Goal: Task Accomplishment & Management: Use online tool/utility

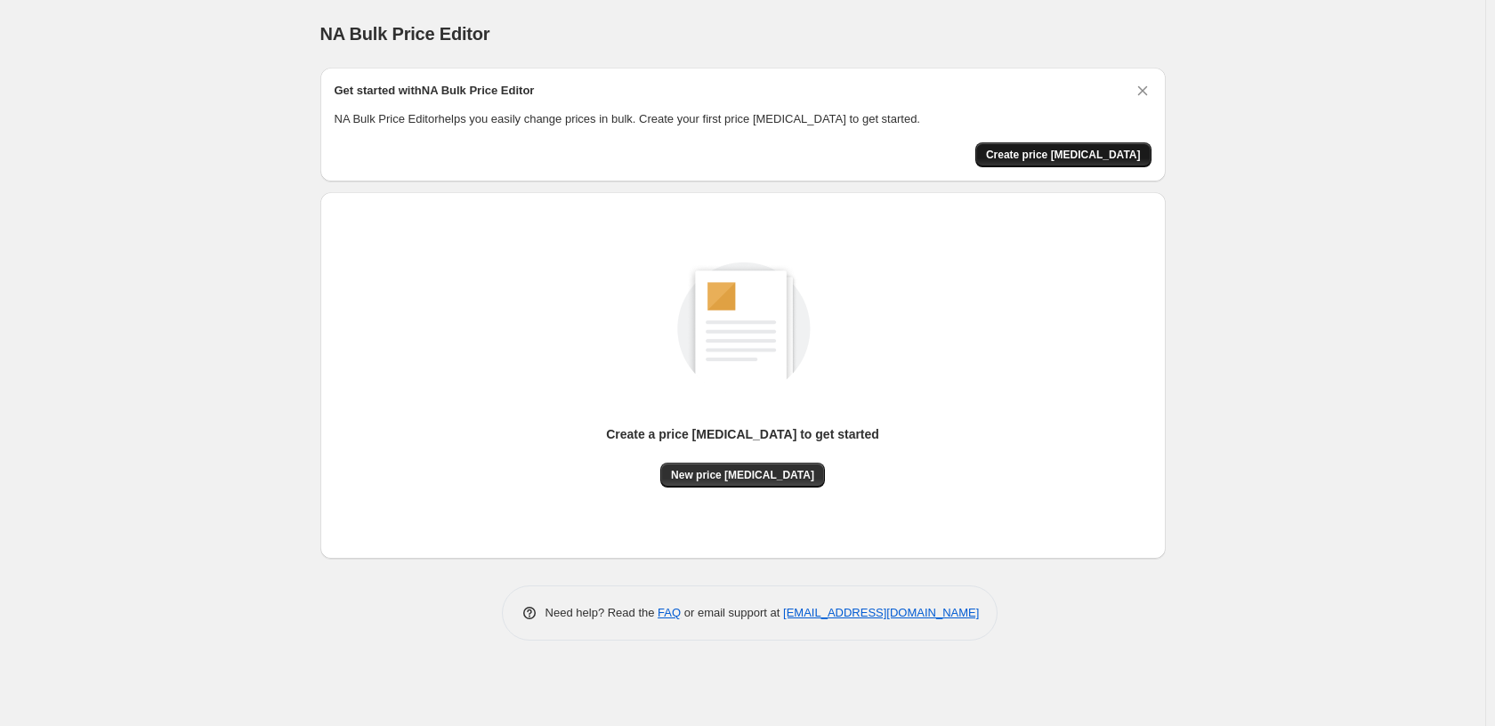
click at [1109, 149] on span "Create price [MEDICAL_DATA]" at bounding box center [1063, 155] width 155 height 14
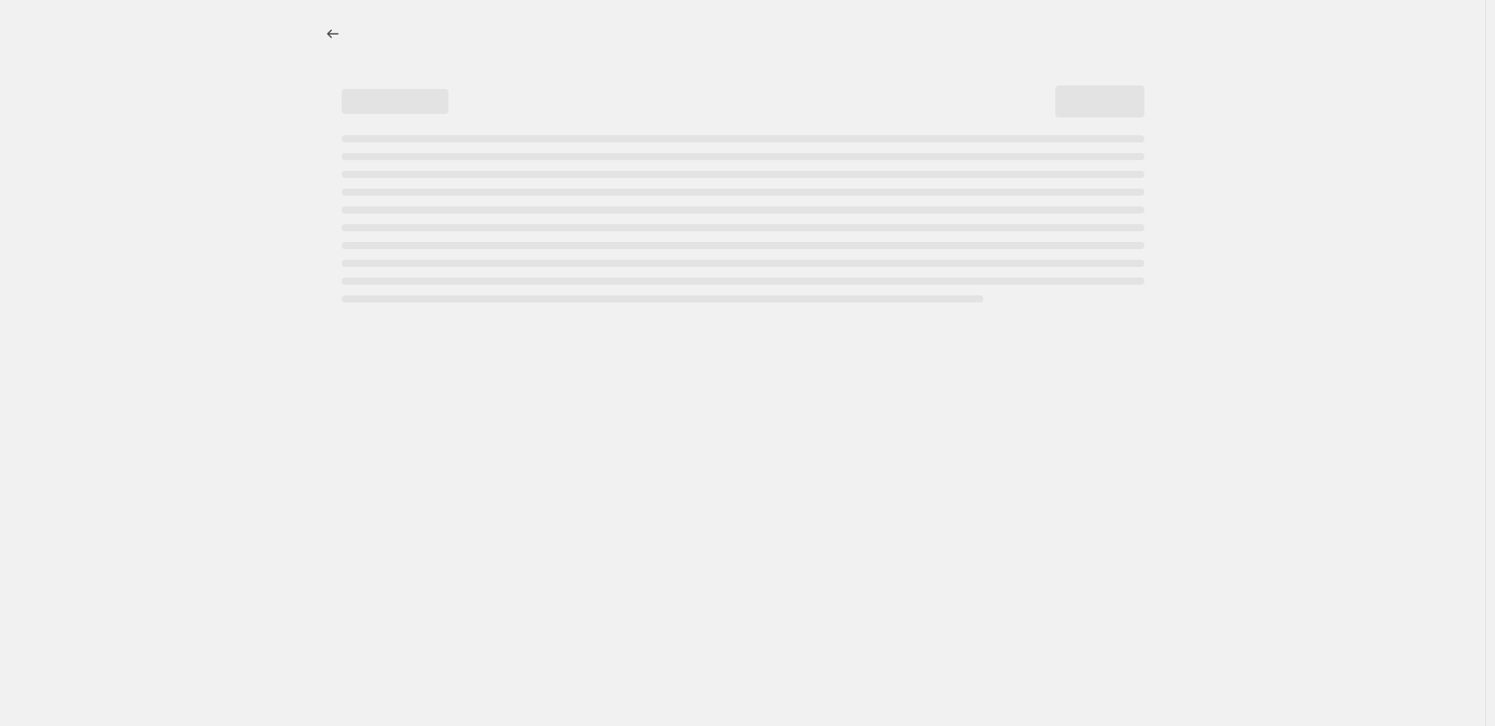
select select "percentage"
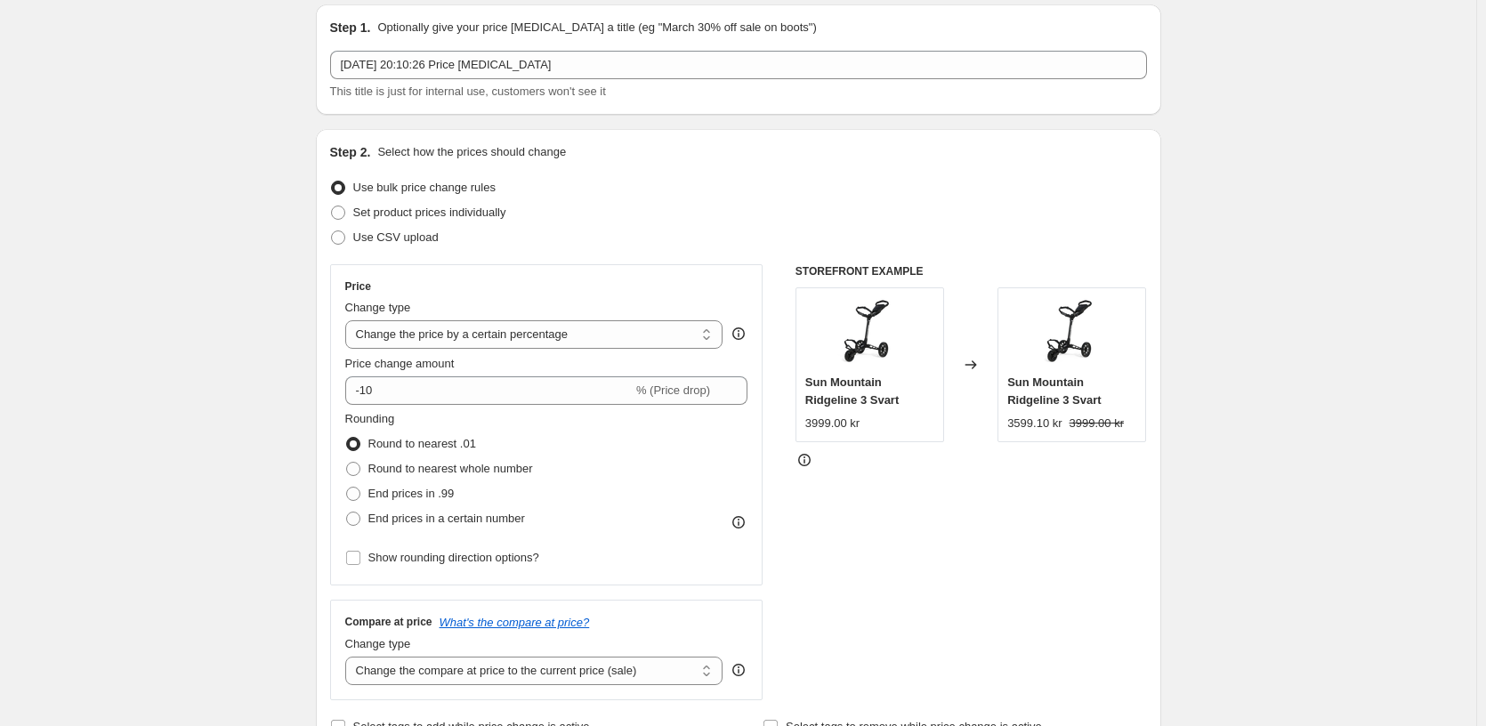
scroll to position [89, 0]
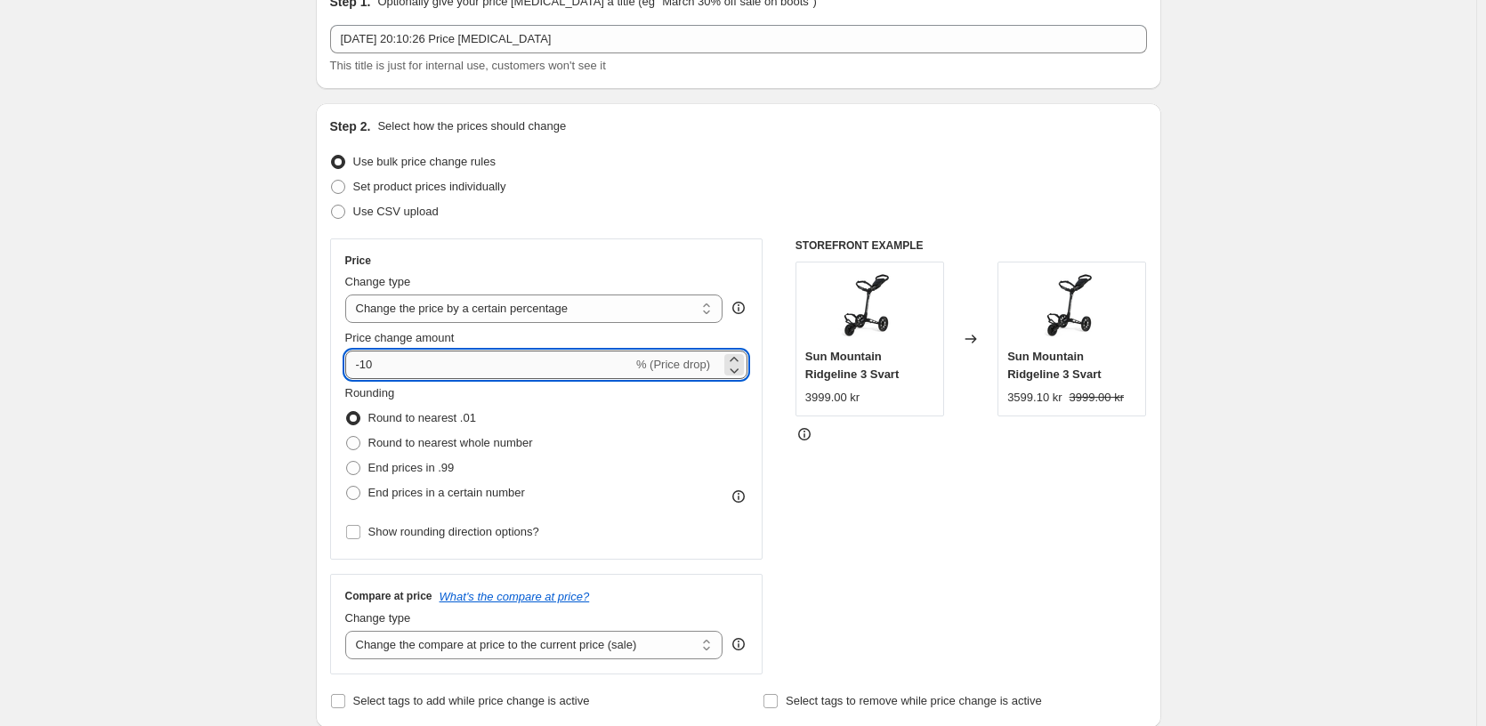
click at [406, 368] on input "-10" at bounding box center [488, 365] width 287 height 28
drag, startPoint x: 392, startPoint y: 368, endPoint x: 364, endPoint y: 373, distance: 29.0
click at [364, 373] on input "-10" at bounding box center [488, 365] width 287 height 28
type input "-20"
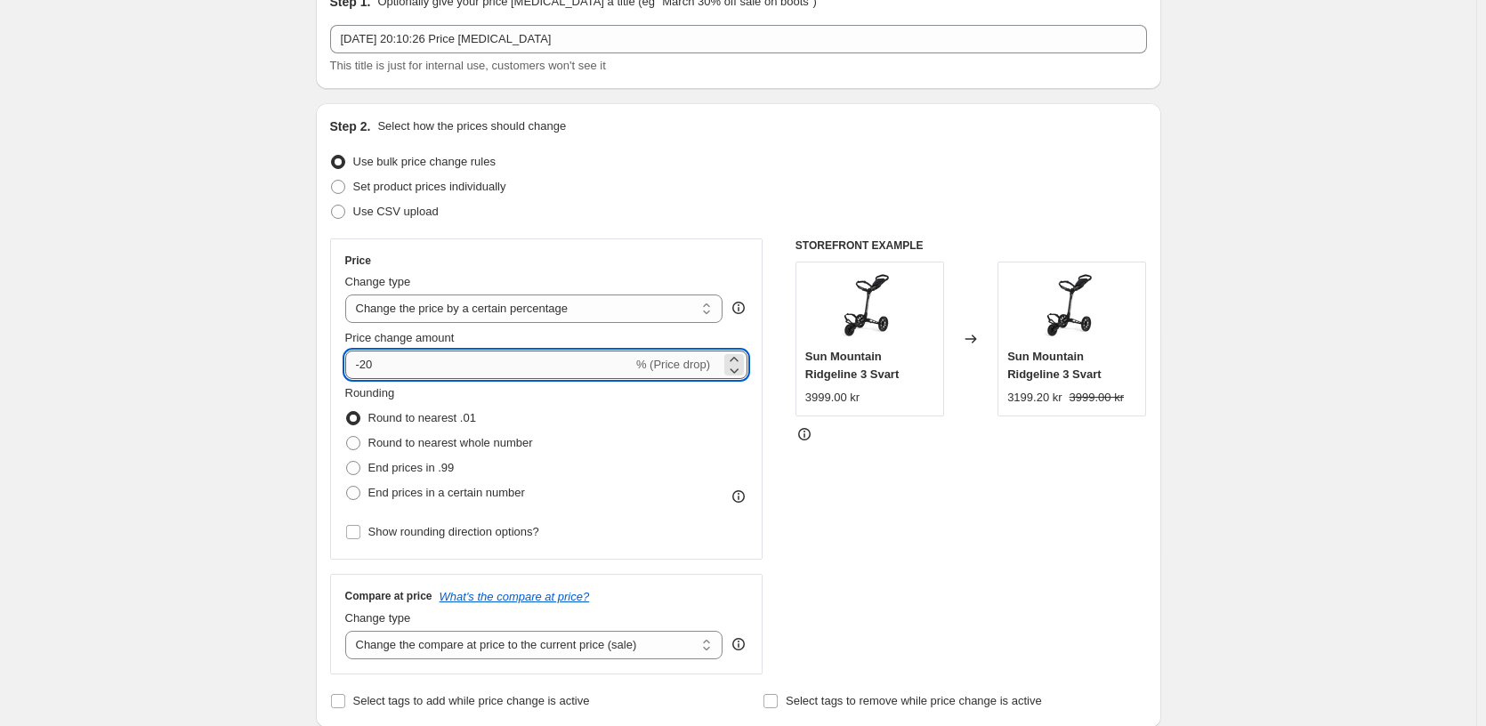
drag, startPoint x: 376, startPoint y: 369, endPoint x: 366, endPoint y: 369, distance: 9.8
click at [376, 369] on input "-20" at bounding box center [488, 365] width 287 height 28
drag, startPoint x: 396, startPoint y: 368, endPoint x: 311, endPoint y: 369, distance: 84.6
type input "-20"
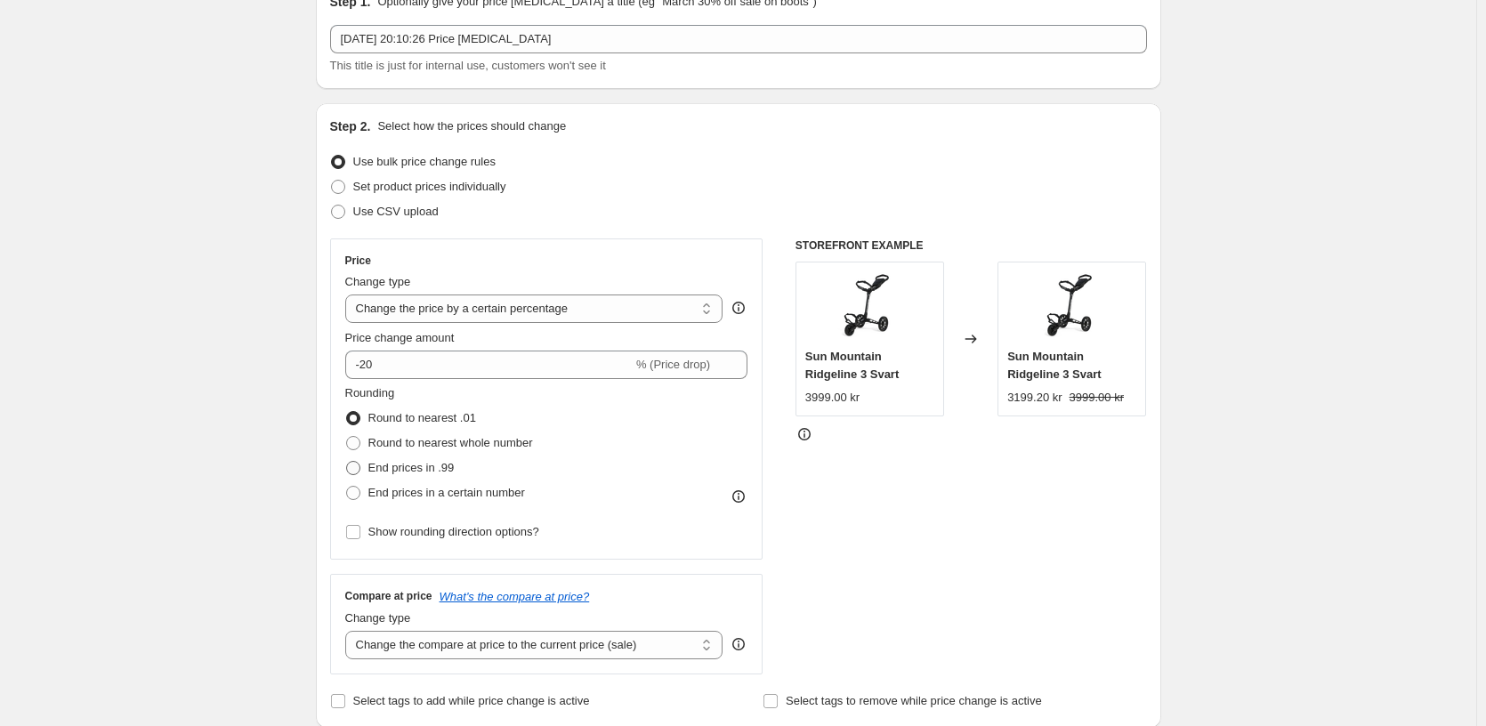
click at [355, 473] on span at bounding box center [353, 468] width 14 height 14
click at [347, 462] on input "End prices in .99" at bounding box center [346, 461] width 1 height 1
click at [354, 418] on span at bounding box center [353, 418] width 14 height 14
click at [347, 412] on input "Round to nearest .01" at bounding box center [346, 411] width 1 height 1
radio input "true"
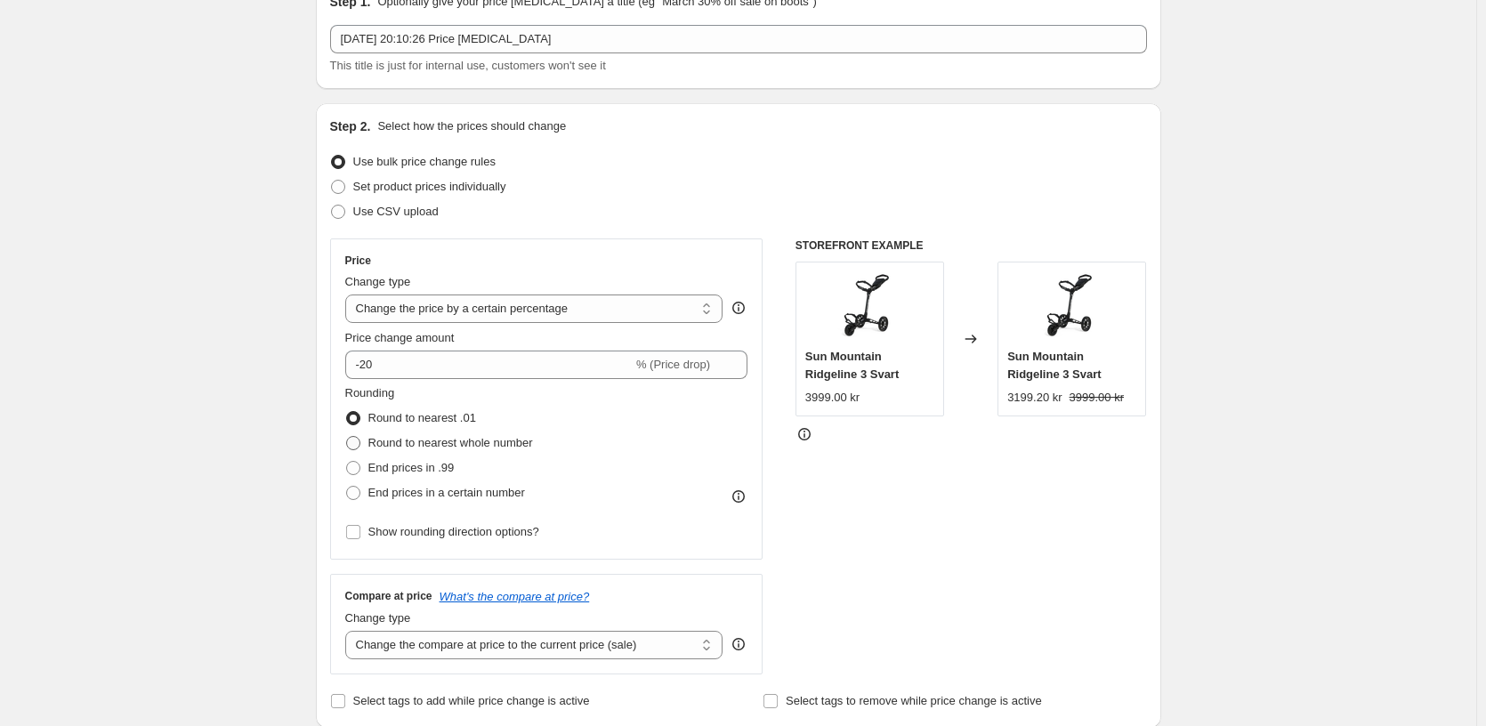
click at [356, 451] on span at bounding box center [353, 443] width 16 height 16
click at [347, 437] on input "Round to nearest whole number" at bounding box center [346, 436] width 1 height 1
radio input "true"
click at [360, 489] on span at bounding box center [353, 493] width 14 height 14
click at [347, 487] on input "End prices in a certain number" at bounding box center [346, 486] width 1 height 1
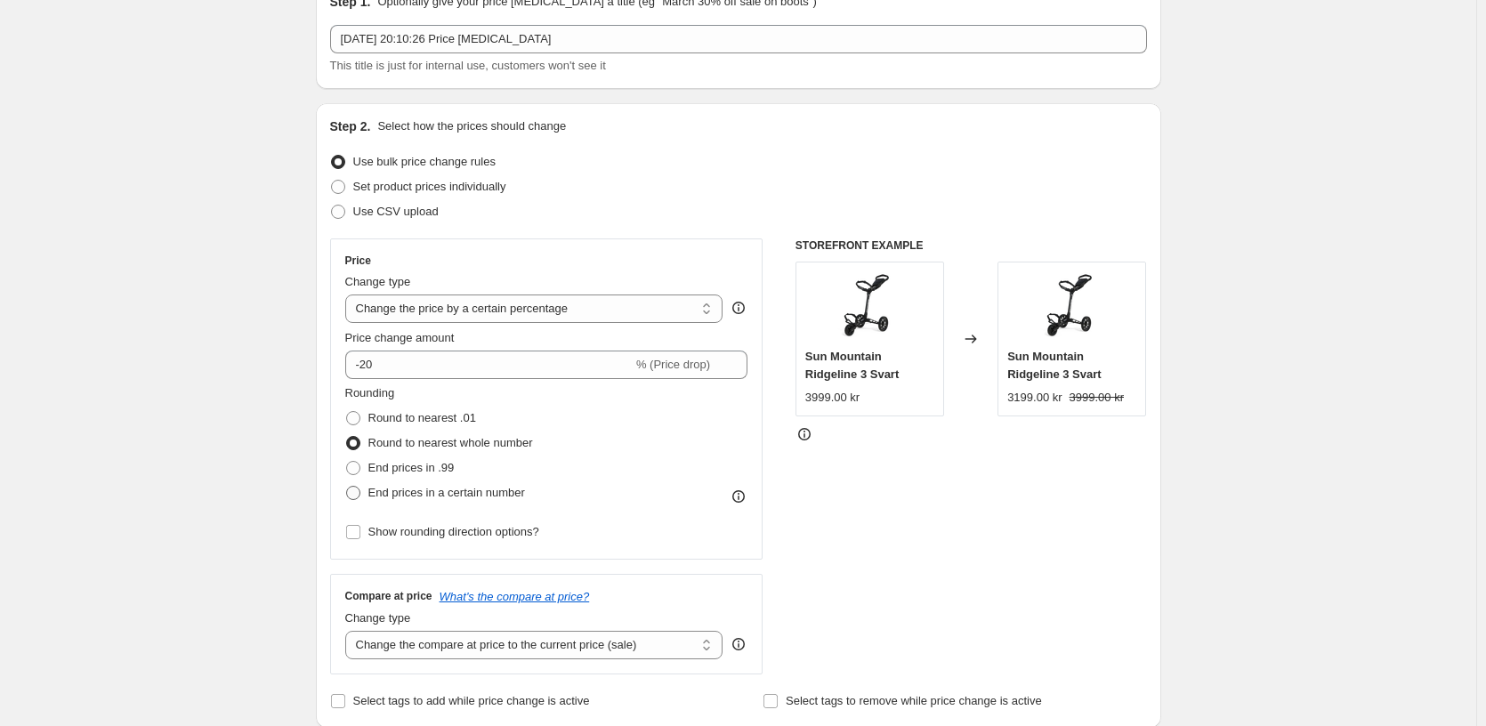
radio input "true"
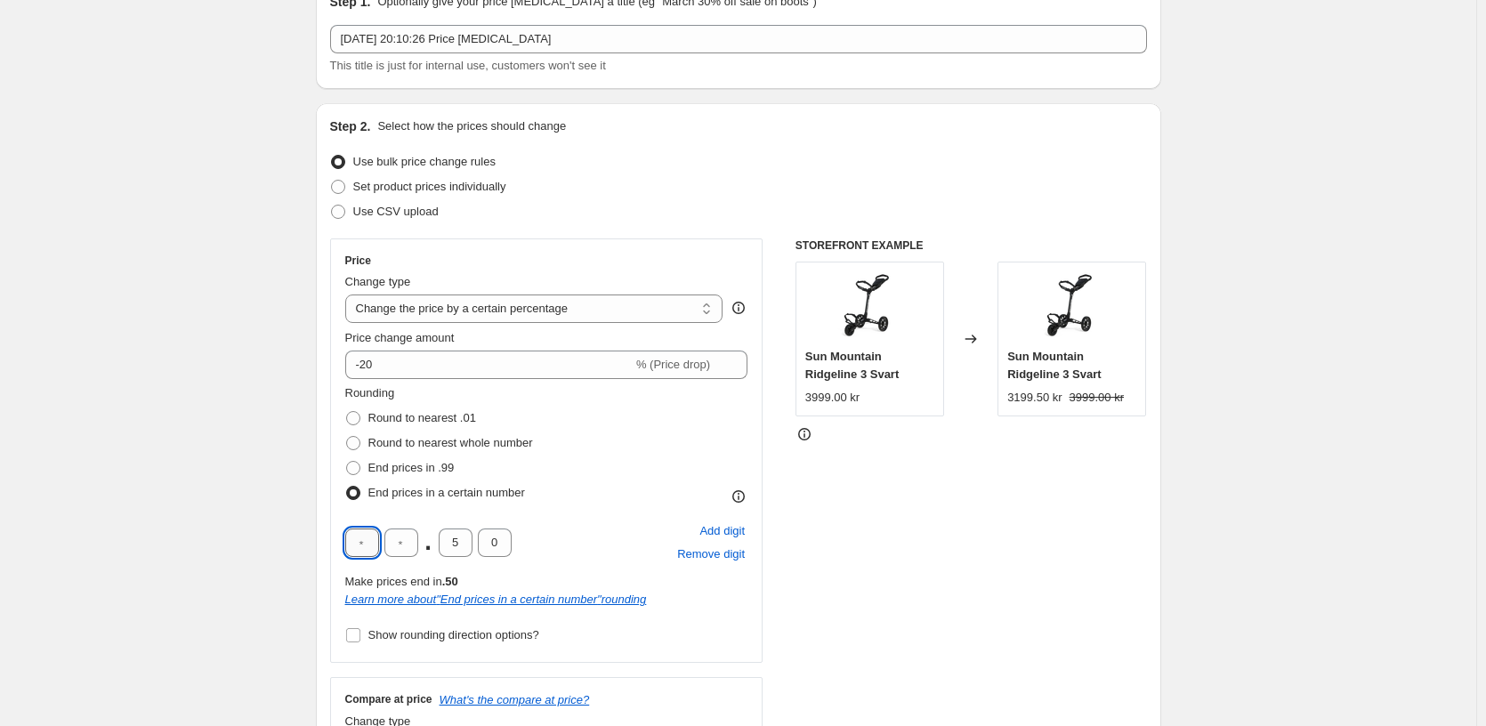
click at [364, 546] on input "text" at bounding box center [362, 543] width 34 height 28
click at [400, 548] on input "text" at bounding box center [401, 543] width 34 height 28
click at [354, 467] on span at bounding box center [353, 468] width 14 height 14
click at [347, 462] on input "End prices in .99" at bounding box center [346, 461] width 1 height 1
radio input "true"
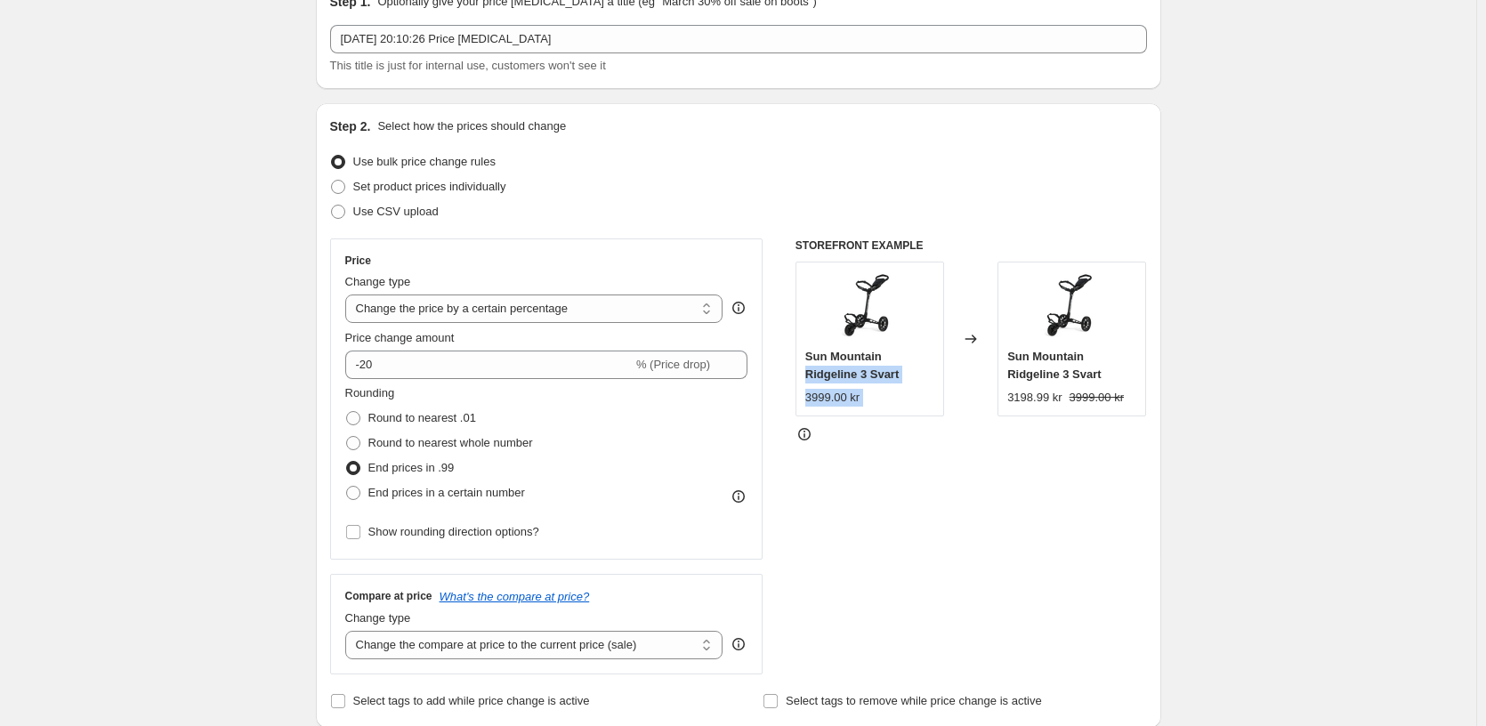
drag, startPoint x: 977, startPoint y: 349, endPoint x: 927, endPoint y: 347, distance: 49.9
click at [927, 347] on div "Sun Mountain Ridgeline 3 Svart 3999.00 kr Changed to Sun Mountain Ridgeline 3 S…" at bounding box center [972, 339] width 352 height 155
click at [952, 368] on div "Changed to" at bounding box center [970, 339] width 53 height 155
click at [360, 489] on span at bounding box center [353, 493] width 14 height 14
click at [347, 487] on input "End prices in a certain number" at bounding box center [346, 486] width 1 height 1
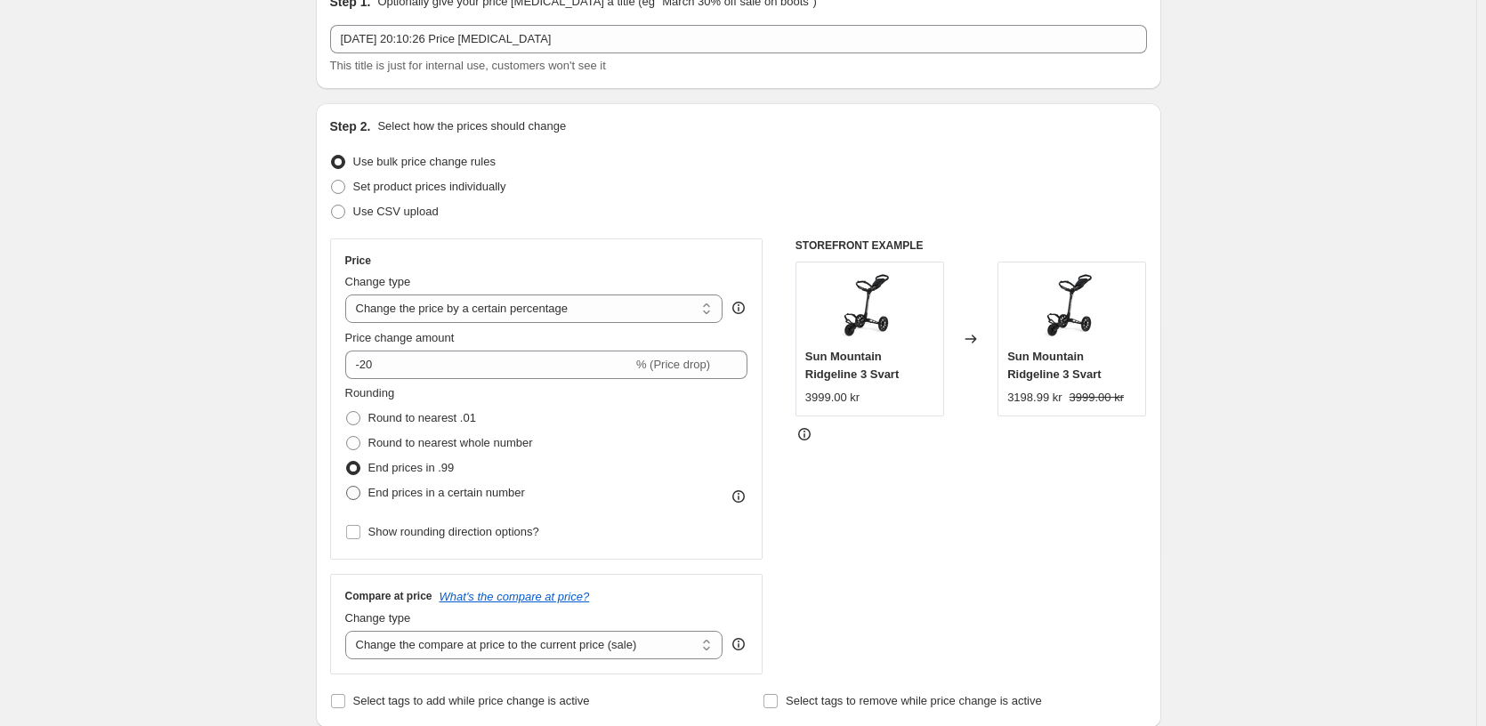
radio input "true"
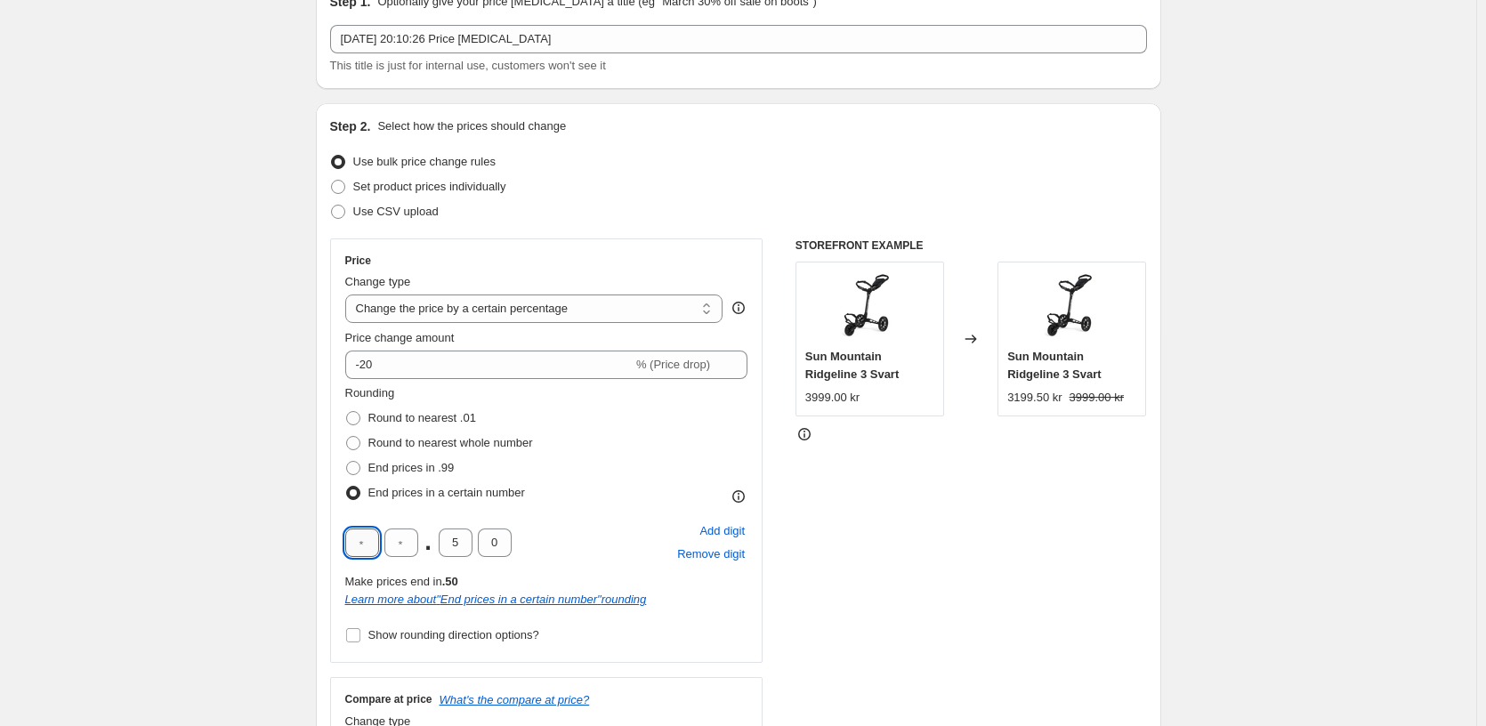
click at [360, 543] on input "text" at bounding box center [362, 543] width 34 height 28
type input "9"
click at [408, 543] on input "9" at bounding box center [401, 543] width 34 height 28
click at [462, 542] on input "5" at bounding box center [456, 543] width 34 height 28
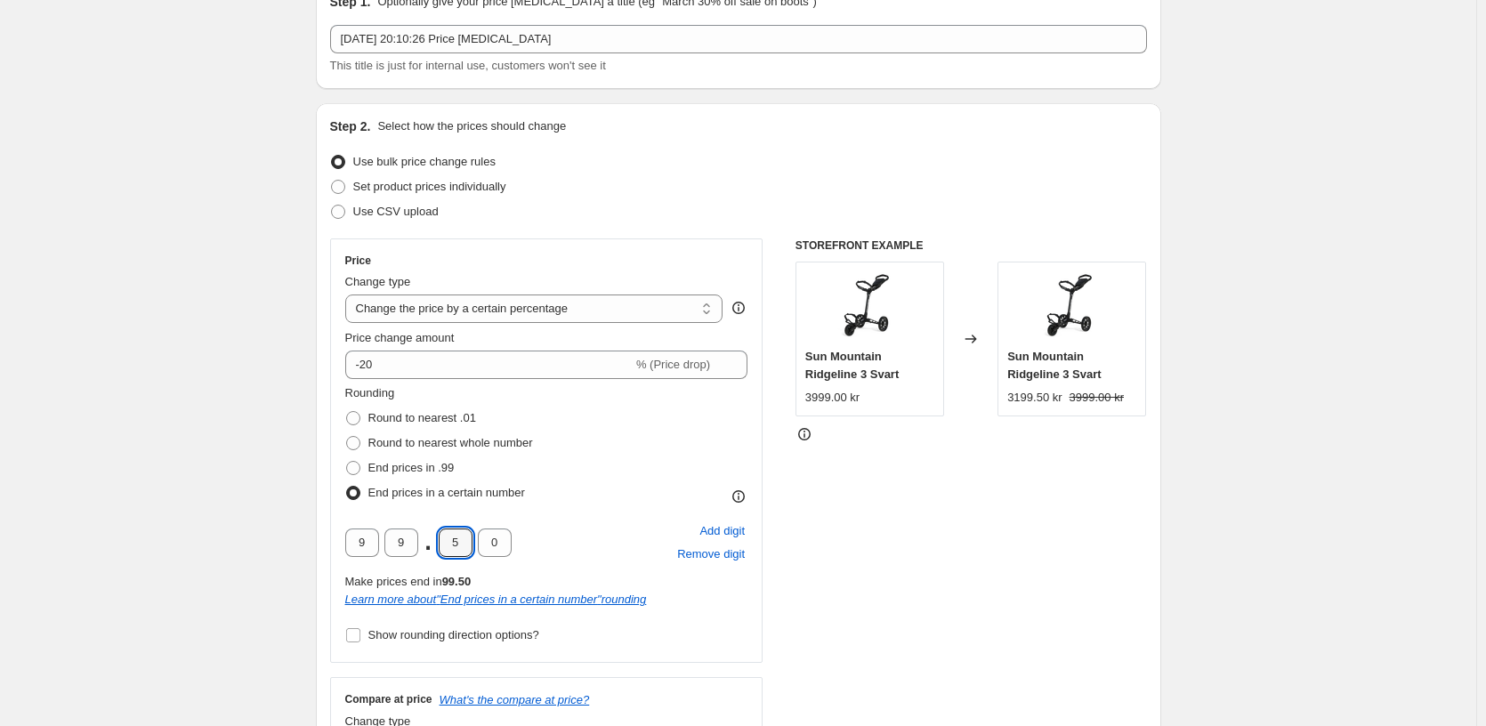
drag, startPoint x: 465, startPoint y: 542, endPoint x: 433, endPoint y: 548, distance: 31.8
click at [433, 548] on div "9 9 . 5 0" at bounding box center [428, 543] width 166 height 28
type input "0"
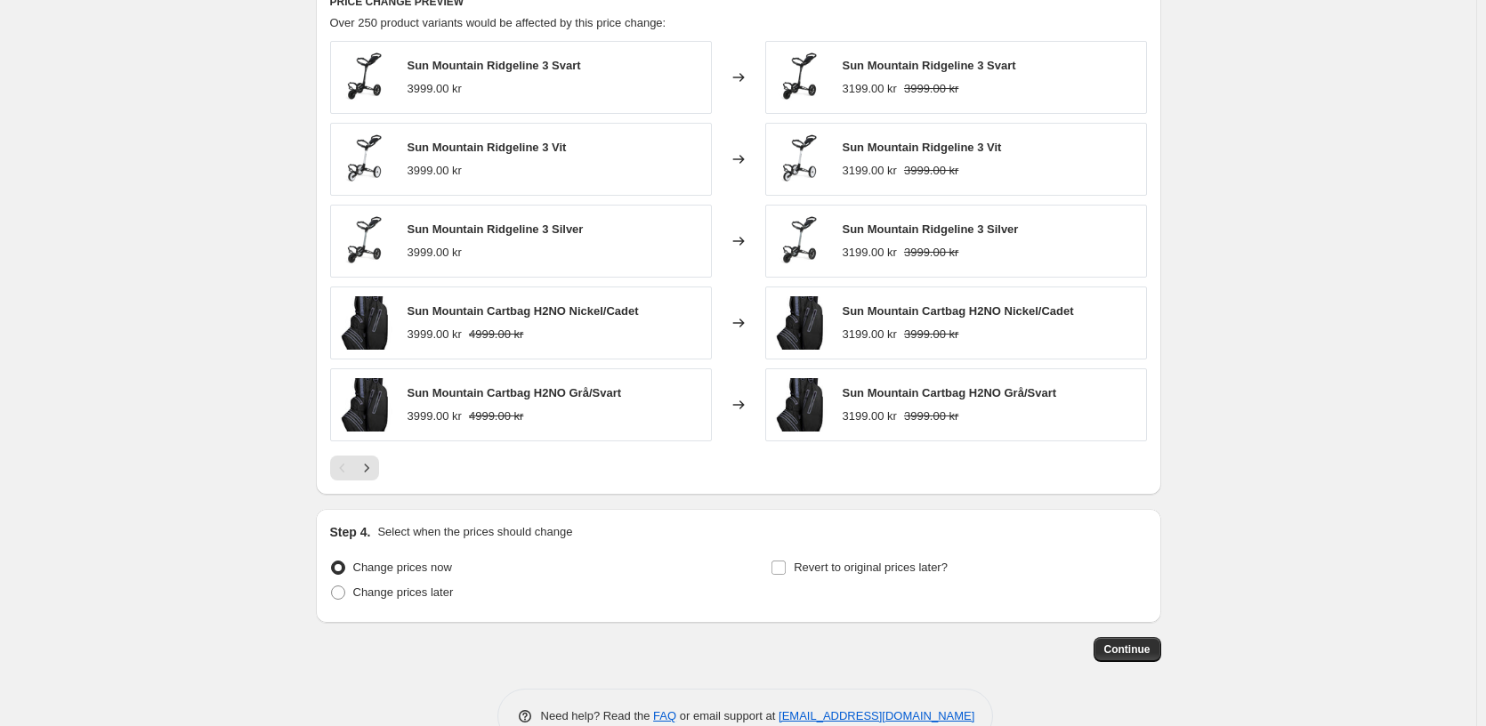
scroll to position [1157, 0]
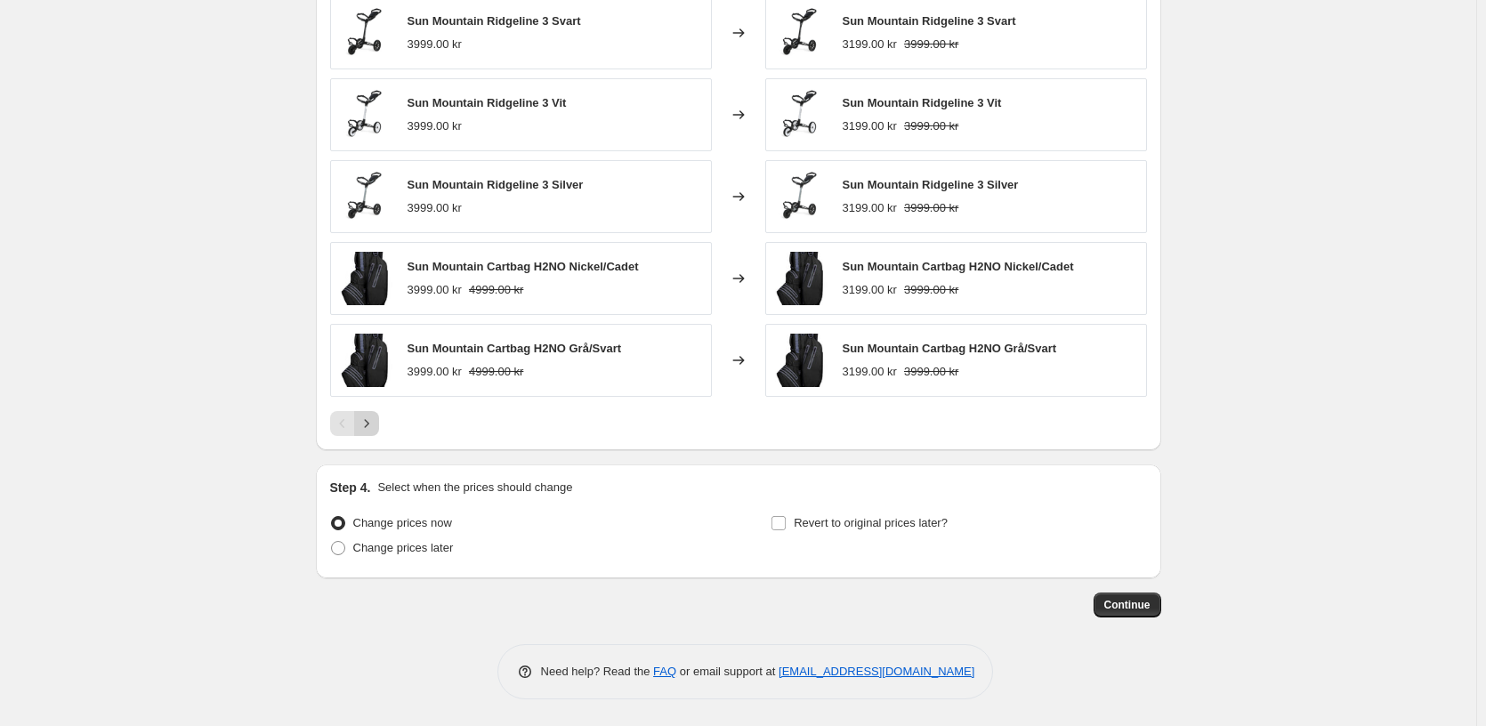
click at [369, 425] on icon "Next" at bounding box center [367, 424] width 18 height 18
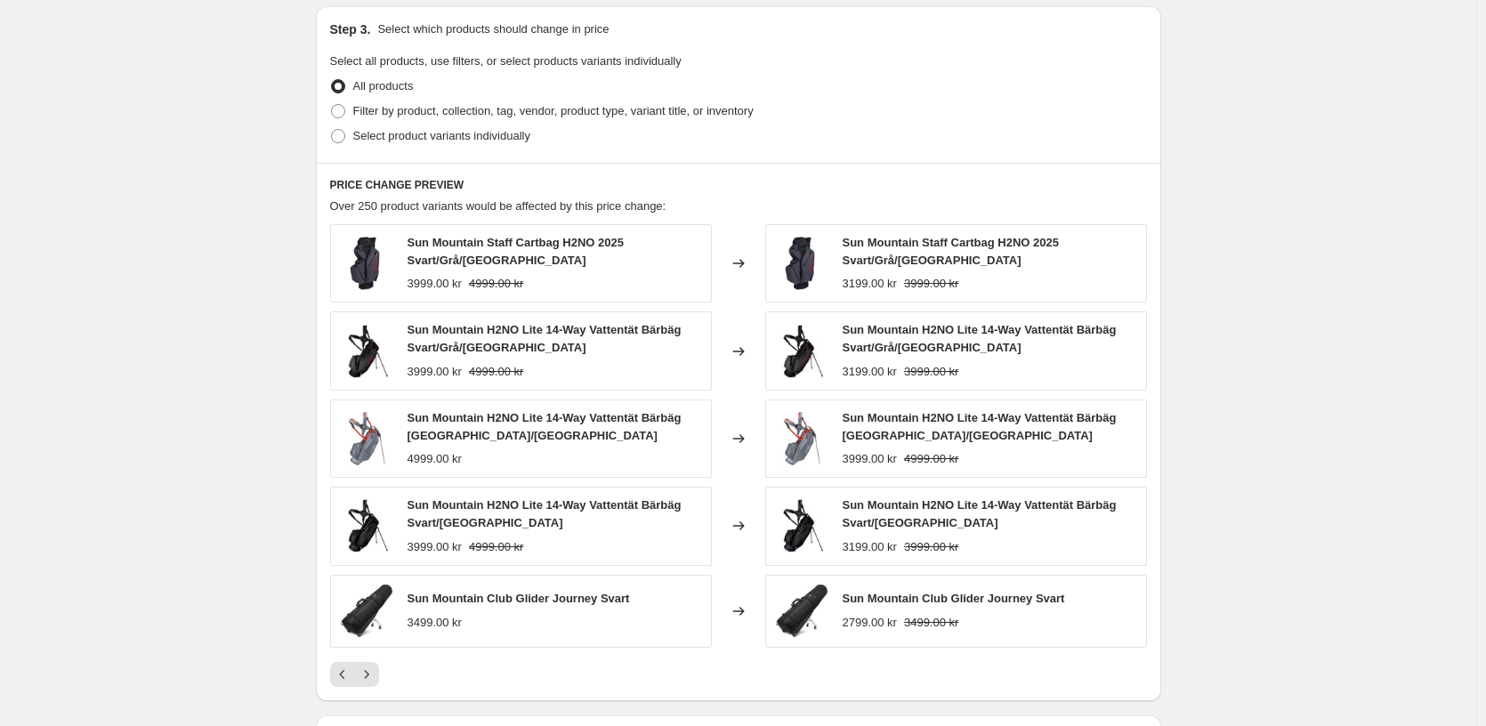
scroll to position [890, 0]
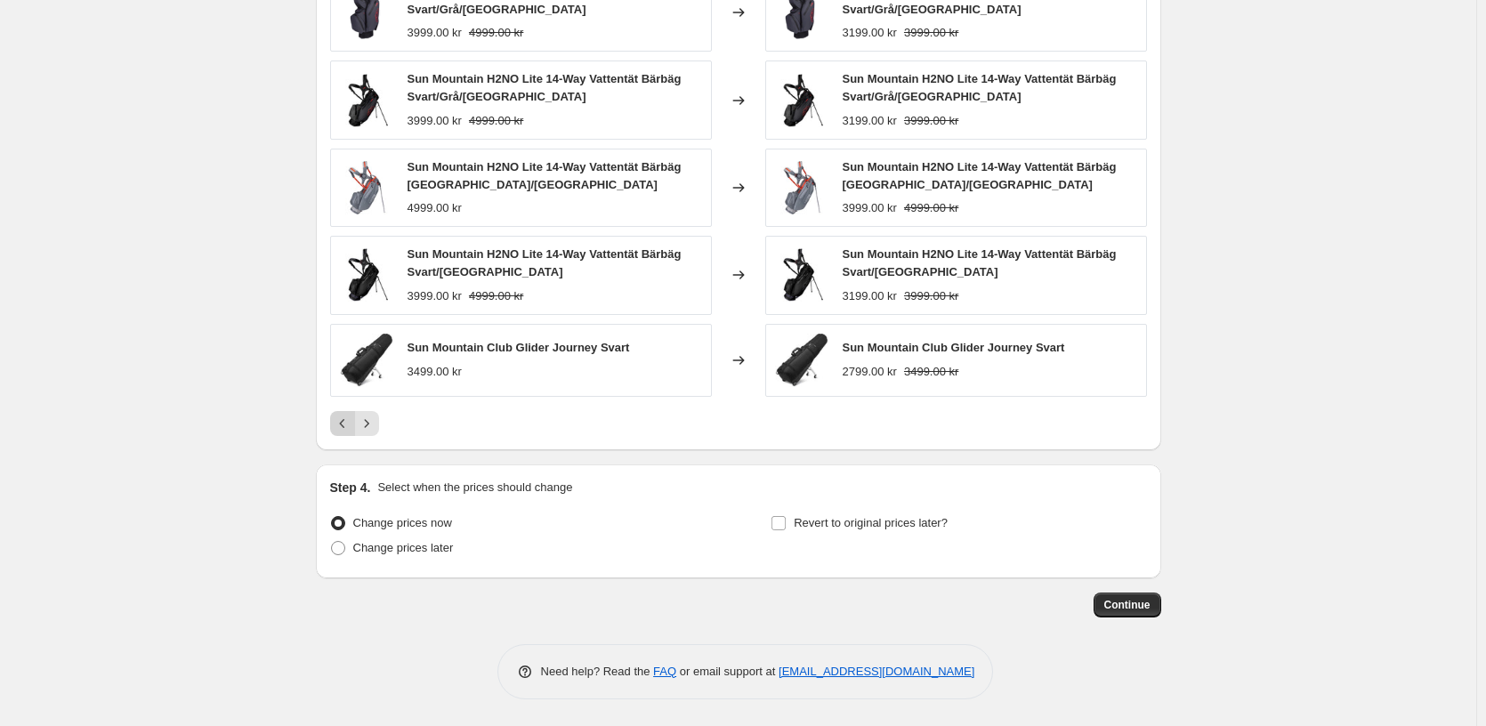
click at [349, 430] on icon "Previous" at bounding box center [343, 424] width 18 height 18
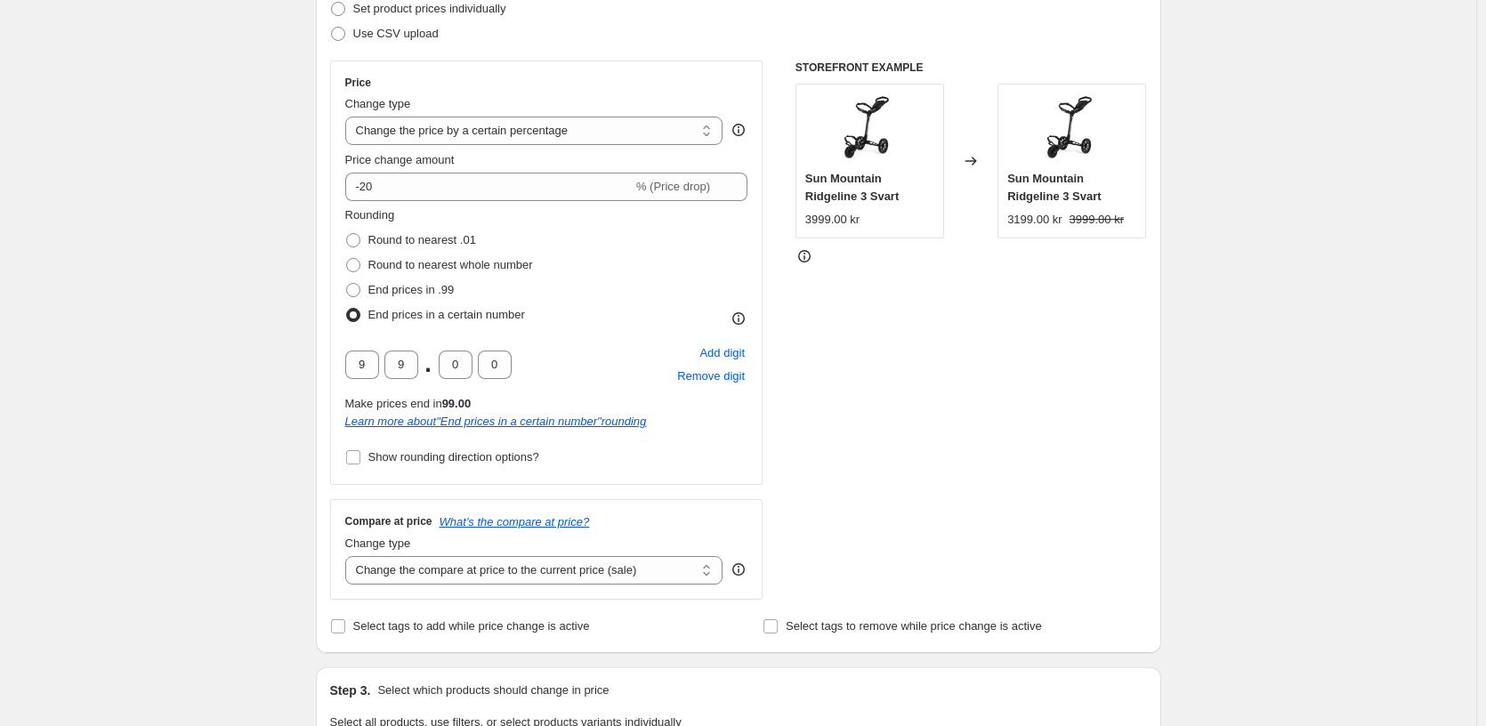
scroll to position [0, 0]
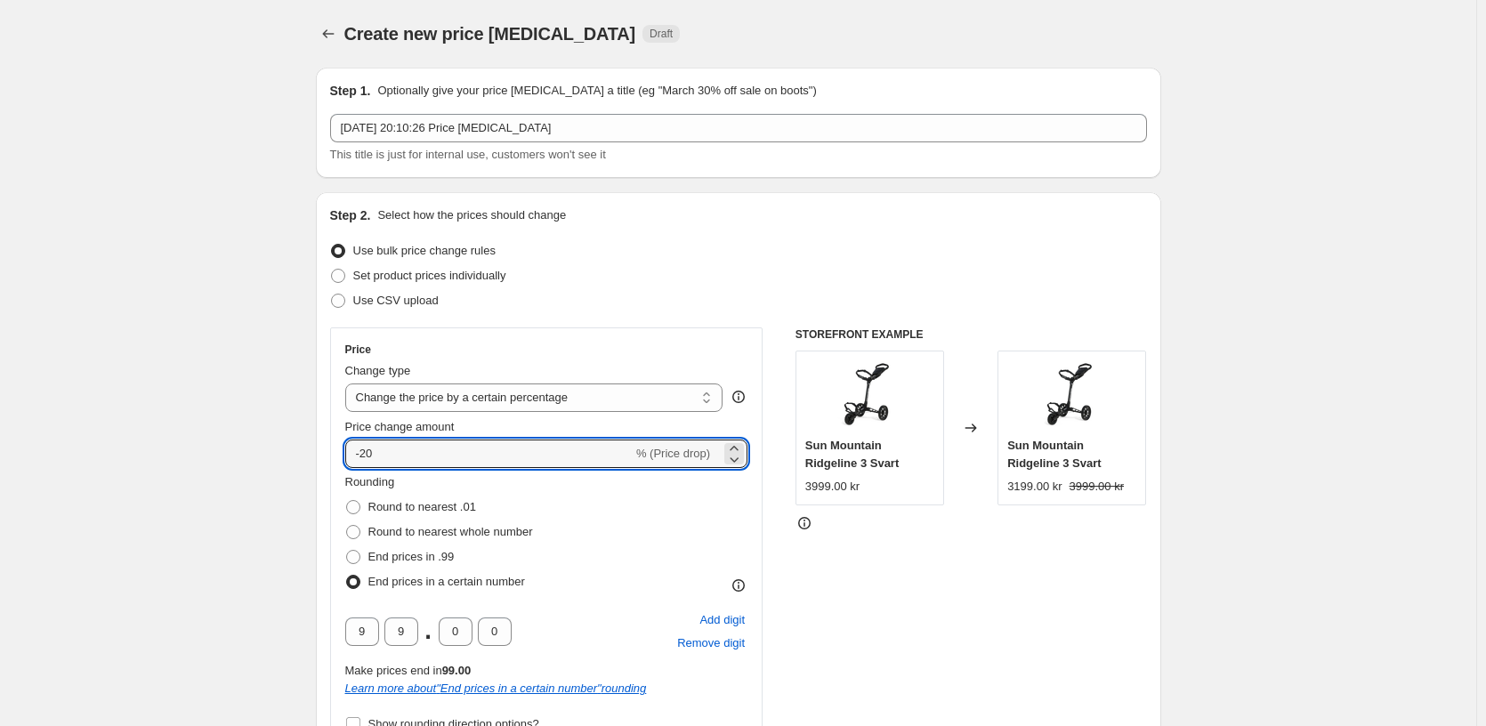
drag, startPoint x: 384, startPoint y: 459, endPoint x: 359, endPoint y: 469, distance: 27.6
click at [359, 469] on div "Price Change type Change the price to a certain amount Change the price by a ce…" at bounding box center [546, 540] width 403 height 394
type input "-15"
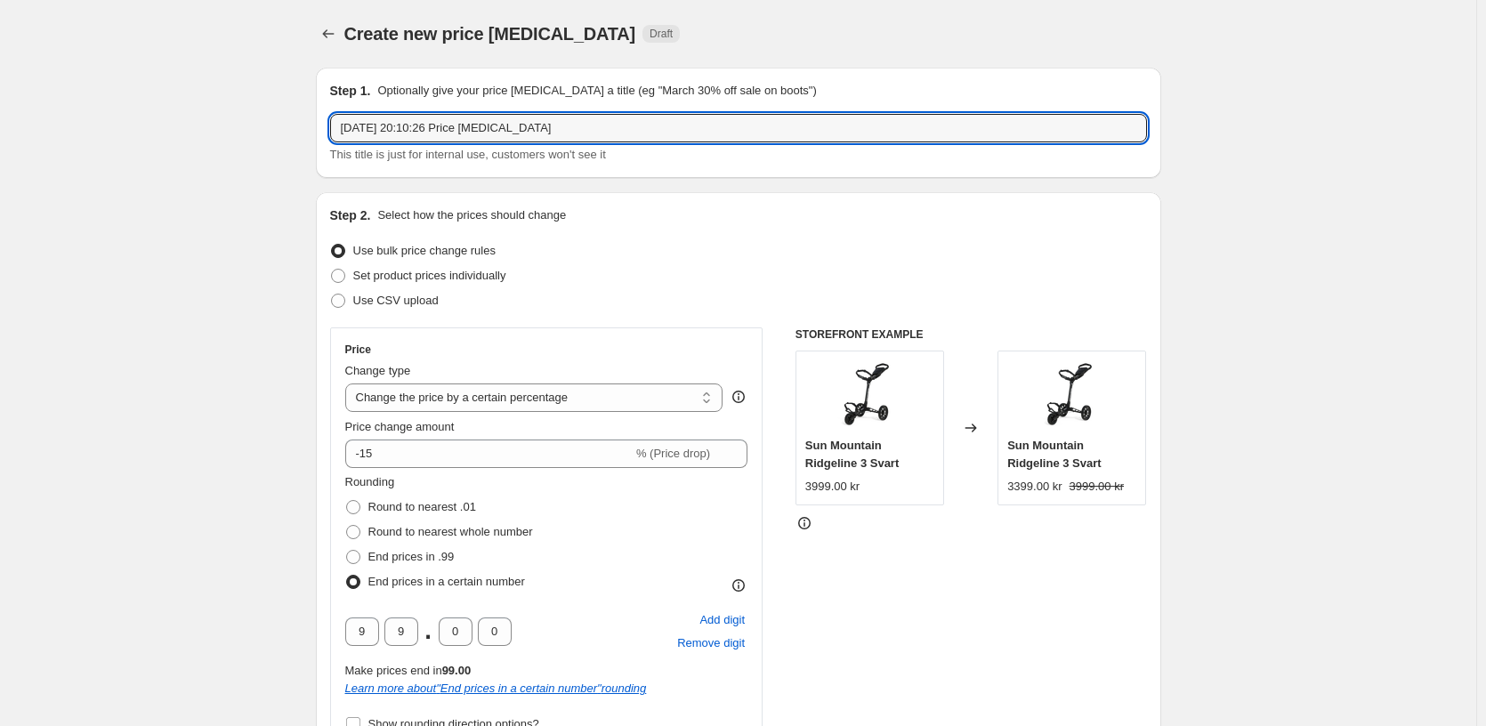
drag, startPoint x: 556, startPoint y: 125, endPoint x: 461, endPoint y: 152, distance: 98.9
click at [461, 152] on div "22 aug. 2025 20:10:26 Price change job This title is just for internal use, cus…" at bounding box center [738, 139] width 817 height 50
click at [550, 126] on input "22 aug. 2025 20:10:26 Price change job" at bounding box center [738, 128] width 817 height 28
drag, startPoint x: 606, startPoint y: 126, endPoint x: 280, endPoint y: 149, distance: 326.5
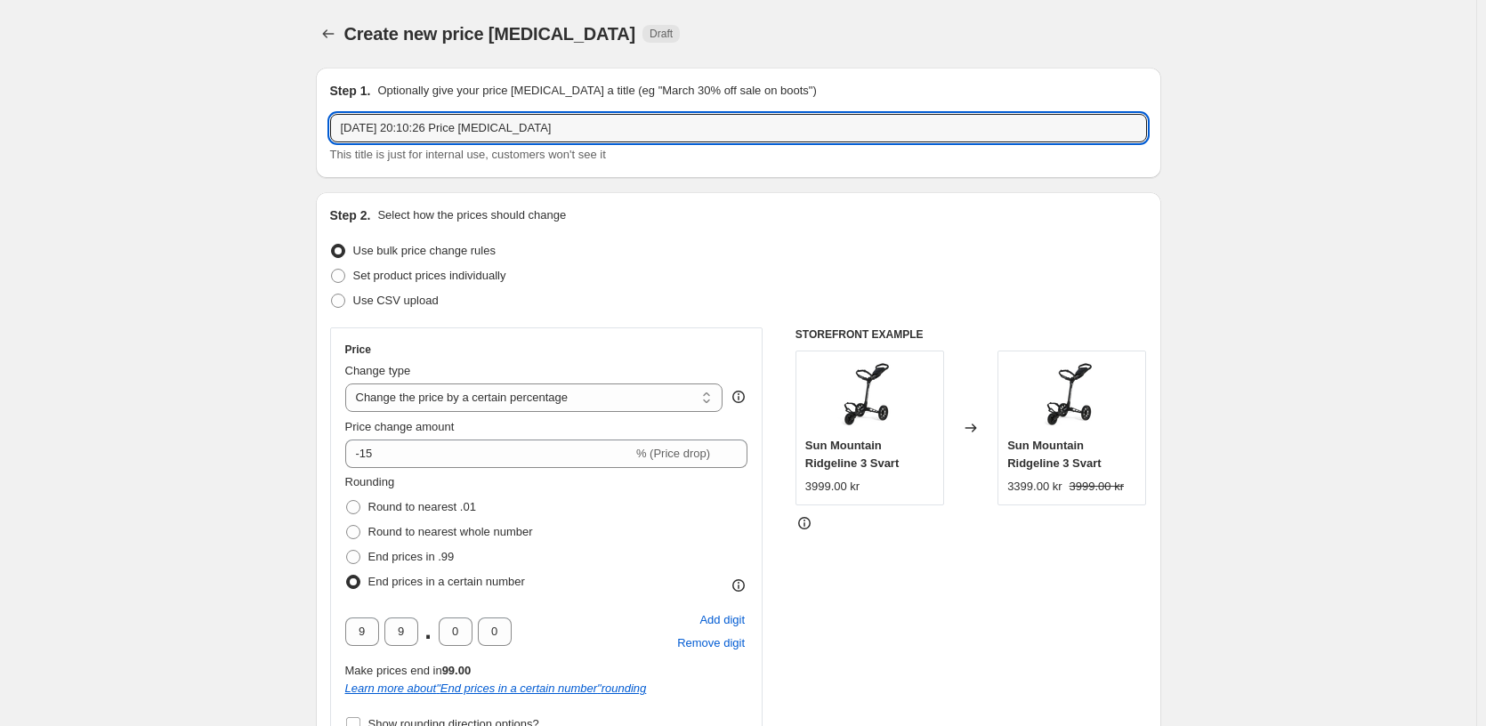
type input "S"
type input "Årets största golfrea"
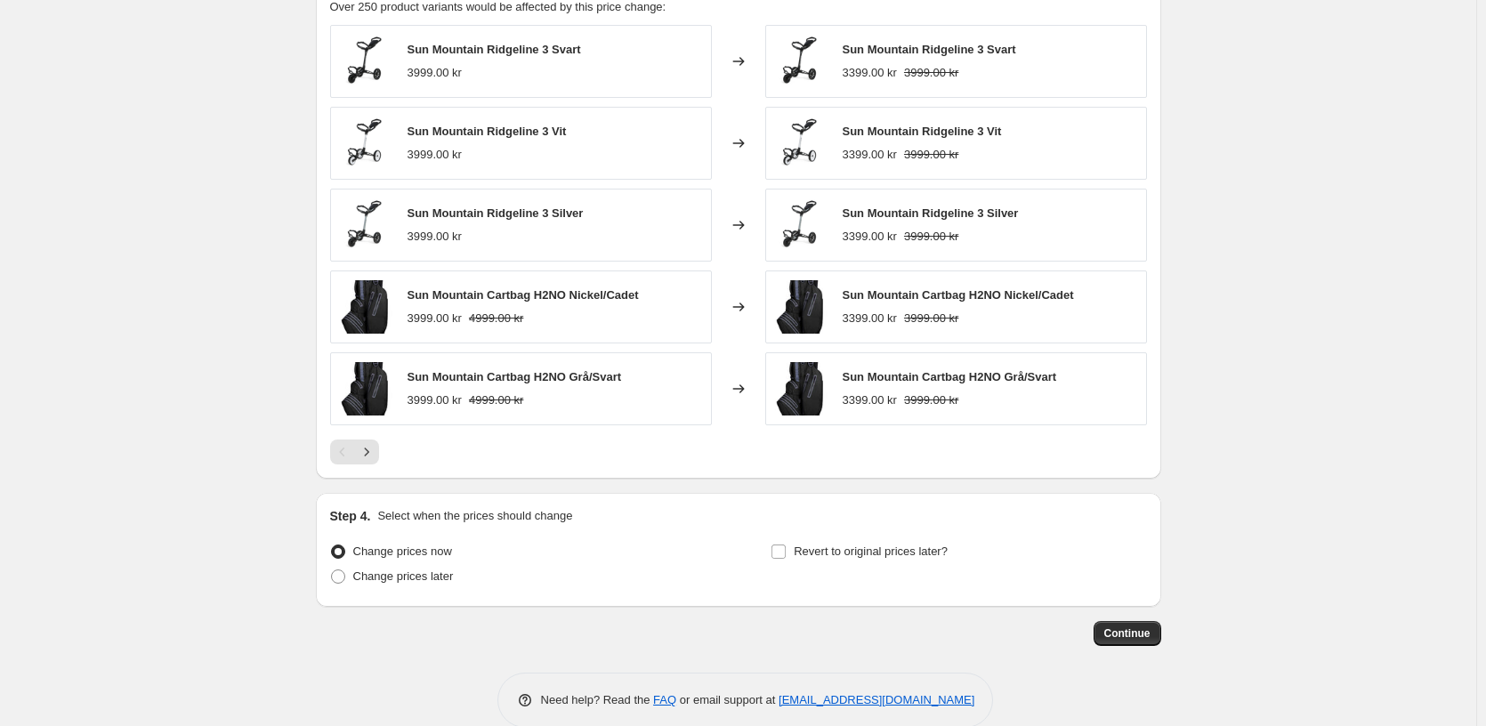
scroll to position [1157, 0]
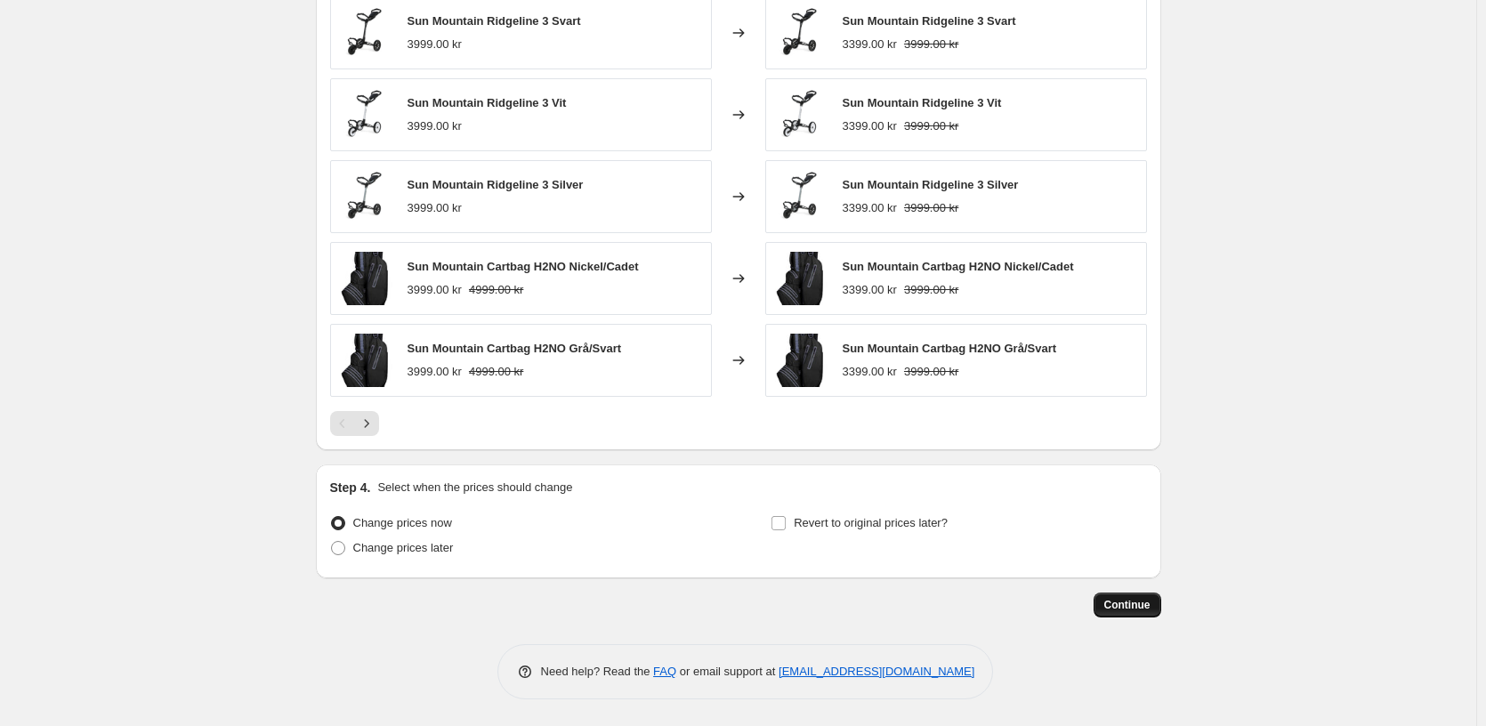
click at [1128, 603] on span "Continue" at bounding box center [1127, 605] width 46 height 14
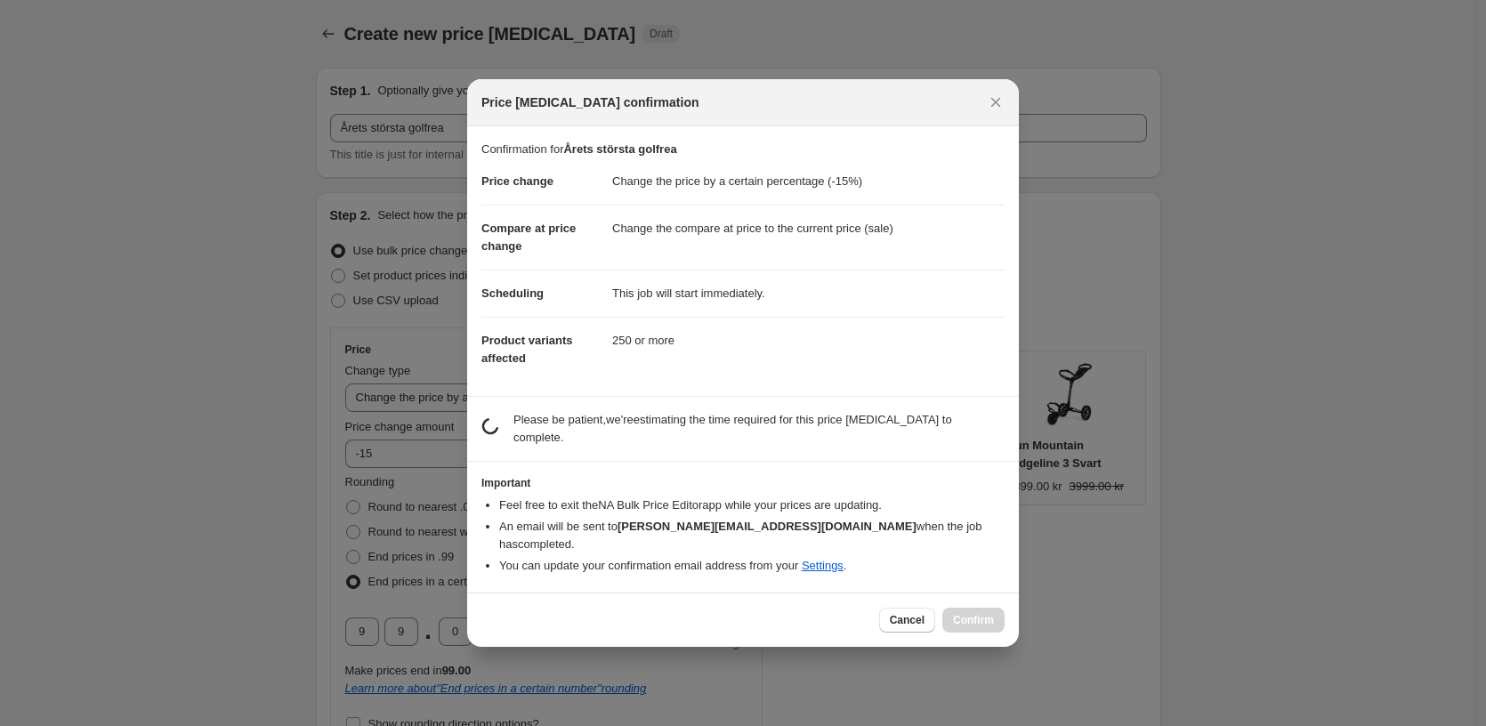
scroll to position [0, 0]
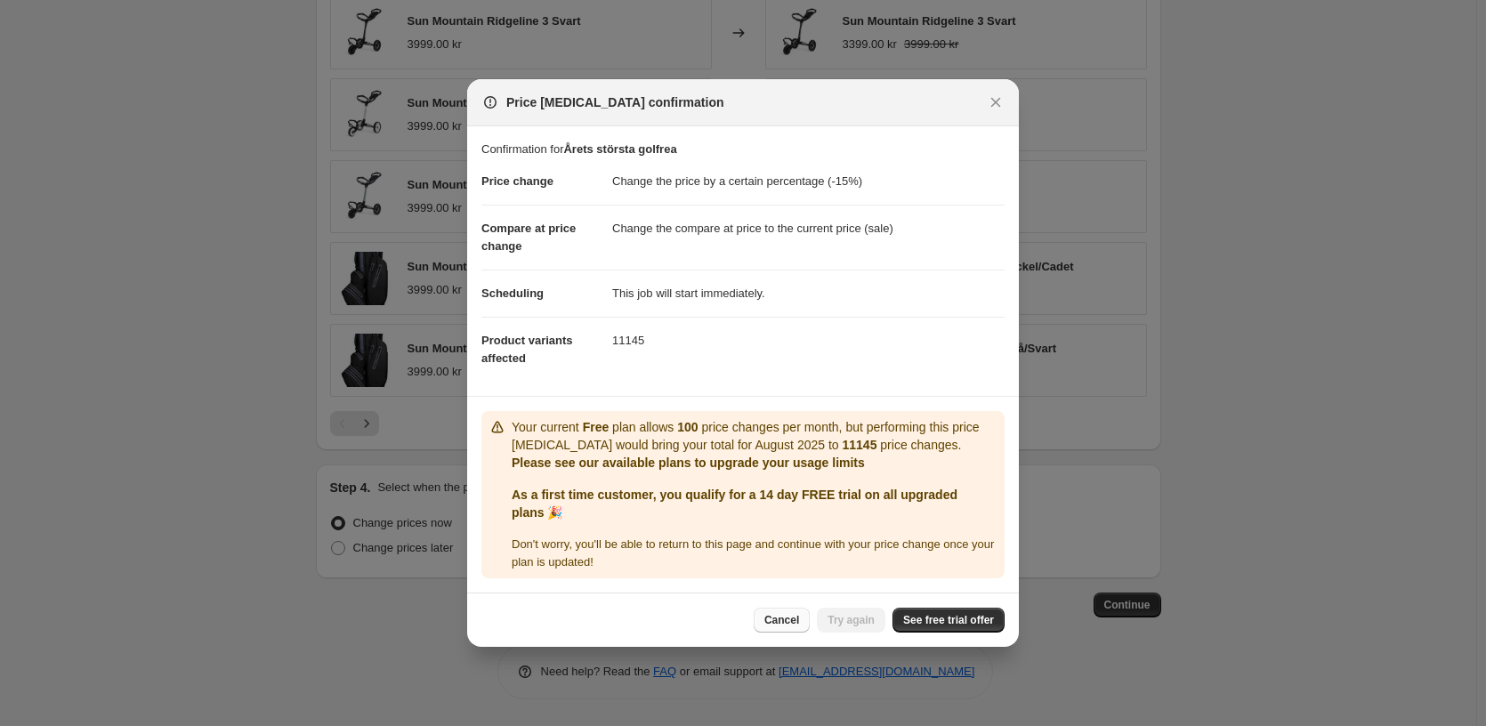
click at [789, 624] on span "Cancel" at bounding box center [781, 620] width 35 height 14
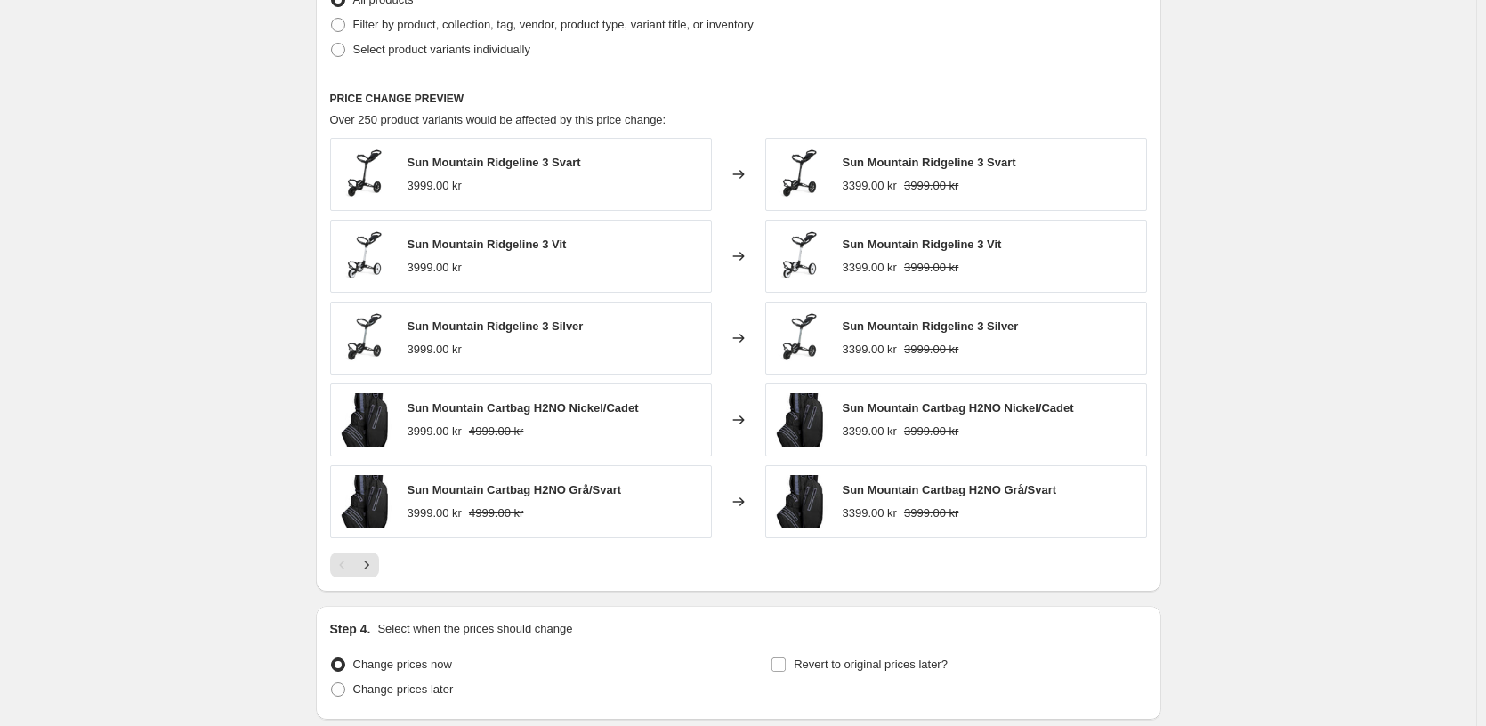
scroll to position [1157, 0]
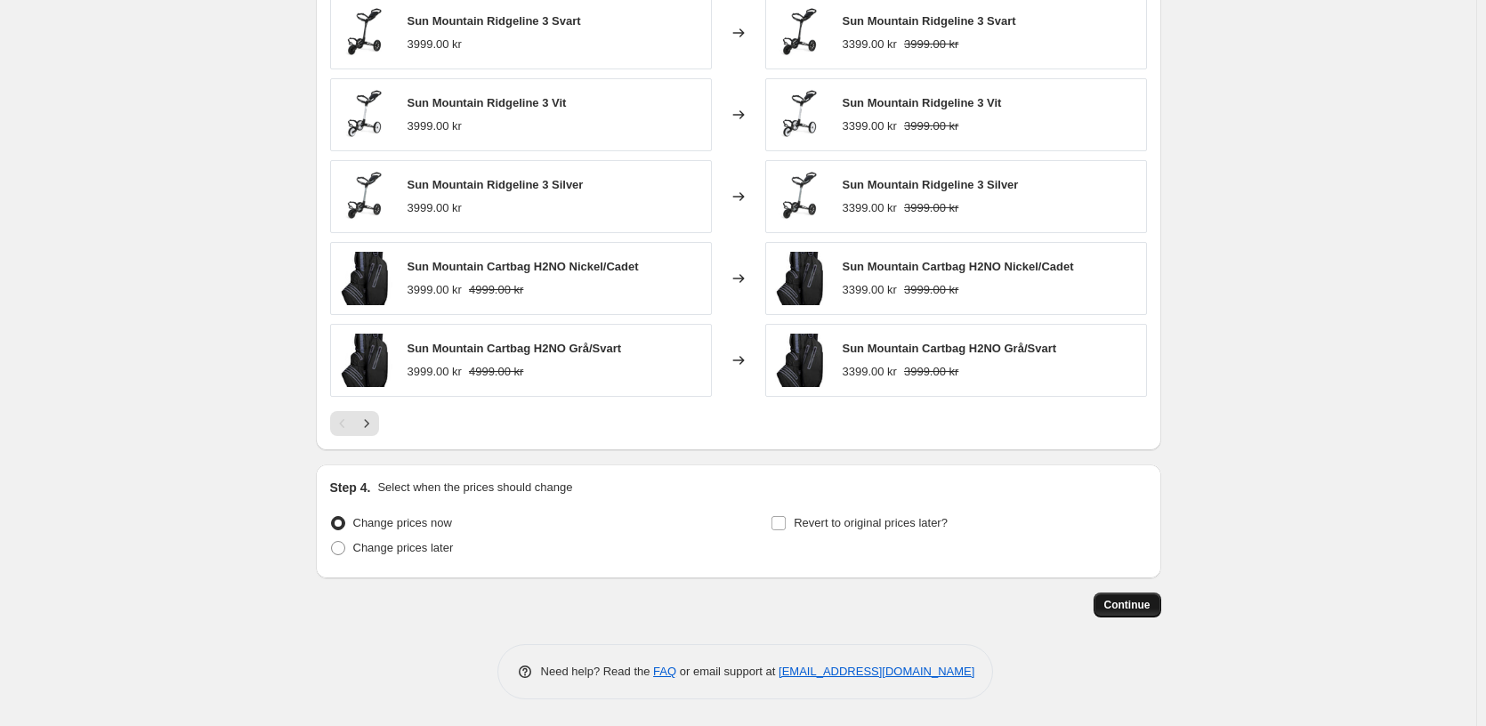
click at [1137, 606] on span "Continue" at bounding box center [1127, 605] width 46 height 14
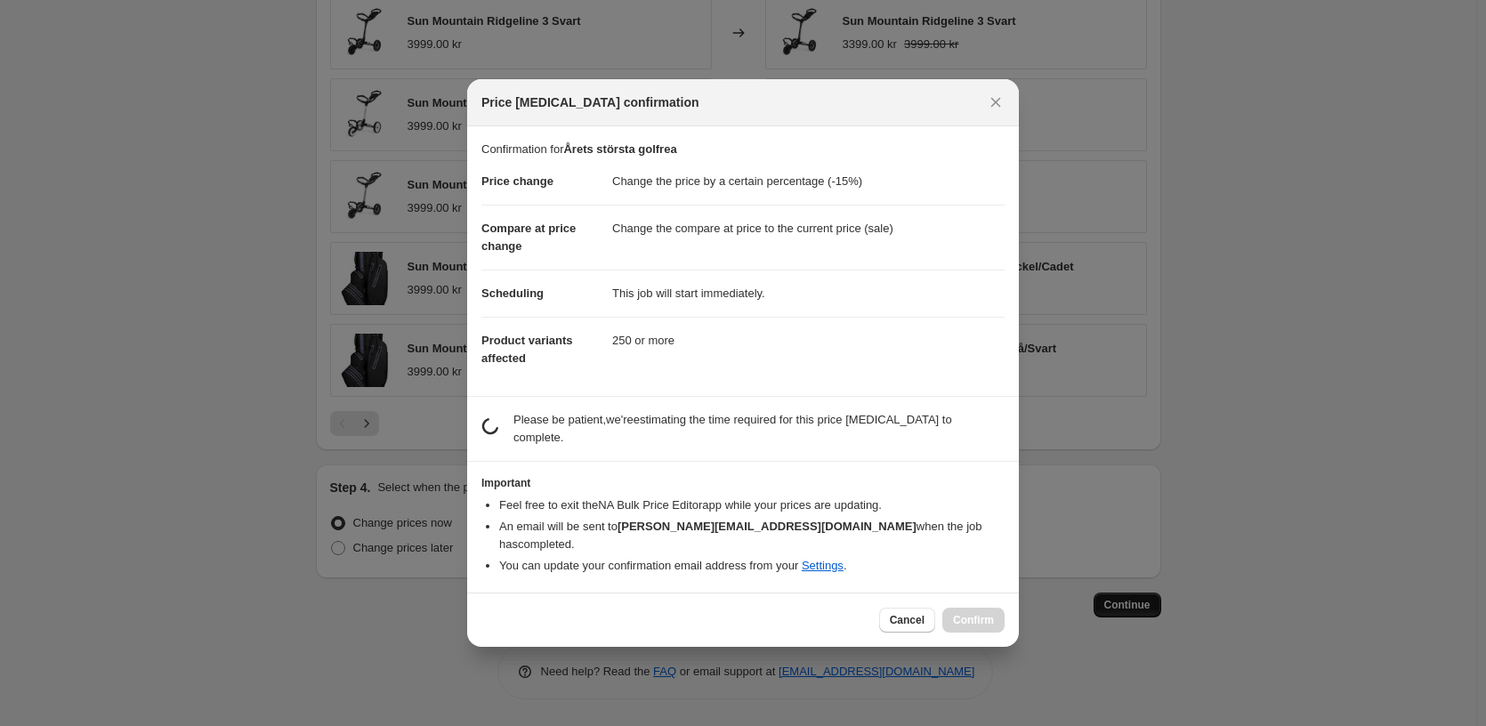
scroll to position [0, 0]
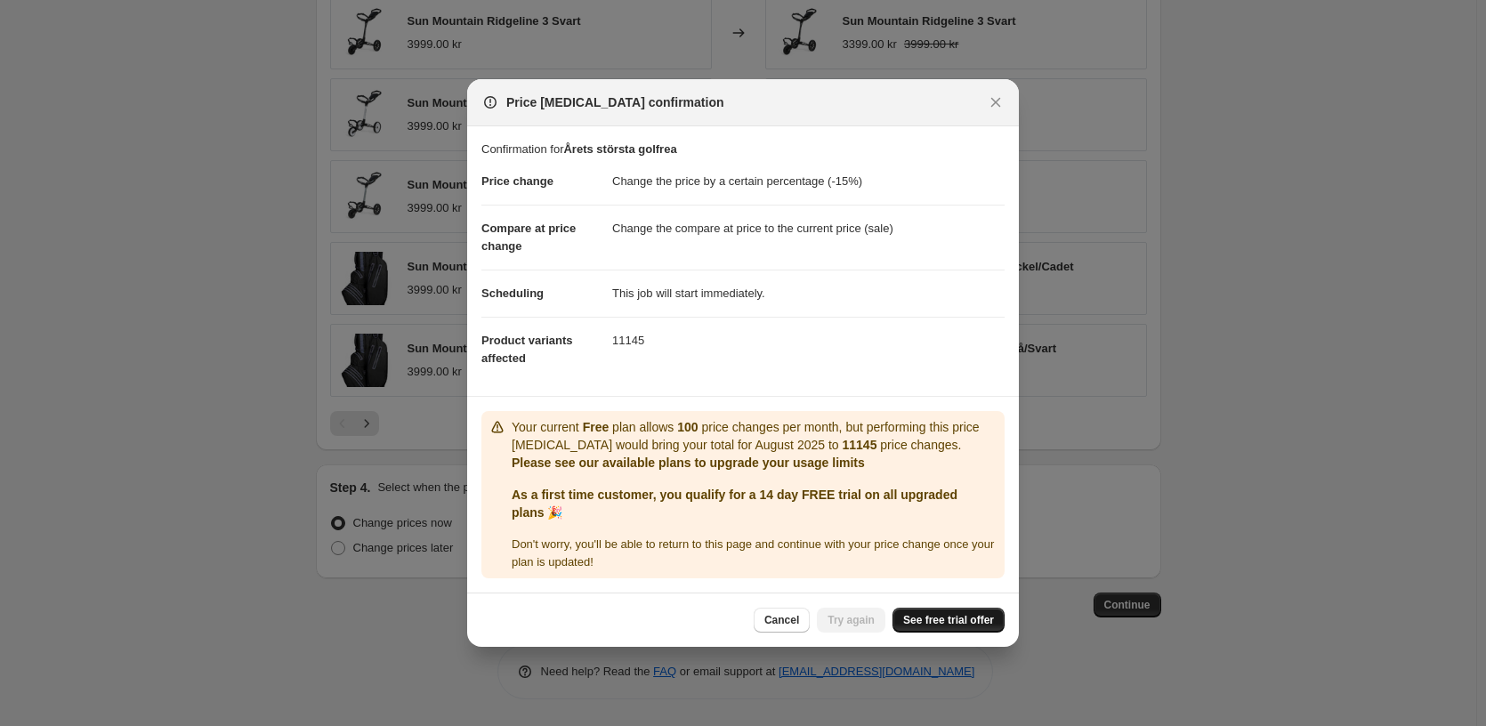
click at [958, 625] on span "See free trial offer" at bounding box center [948, 620] width 91 height 14
click at [1001, 102] on icon "Close" at bounding box center [996, 102] width 18 height 18
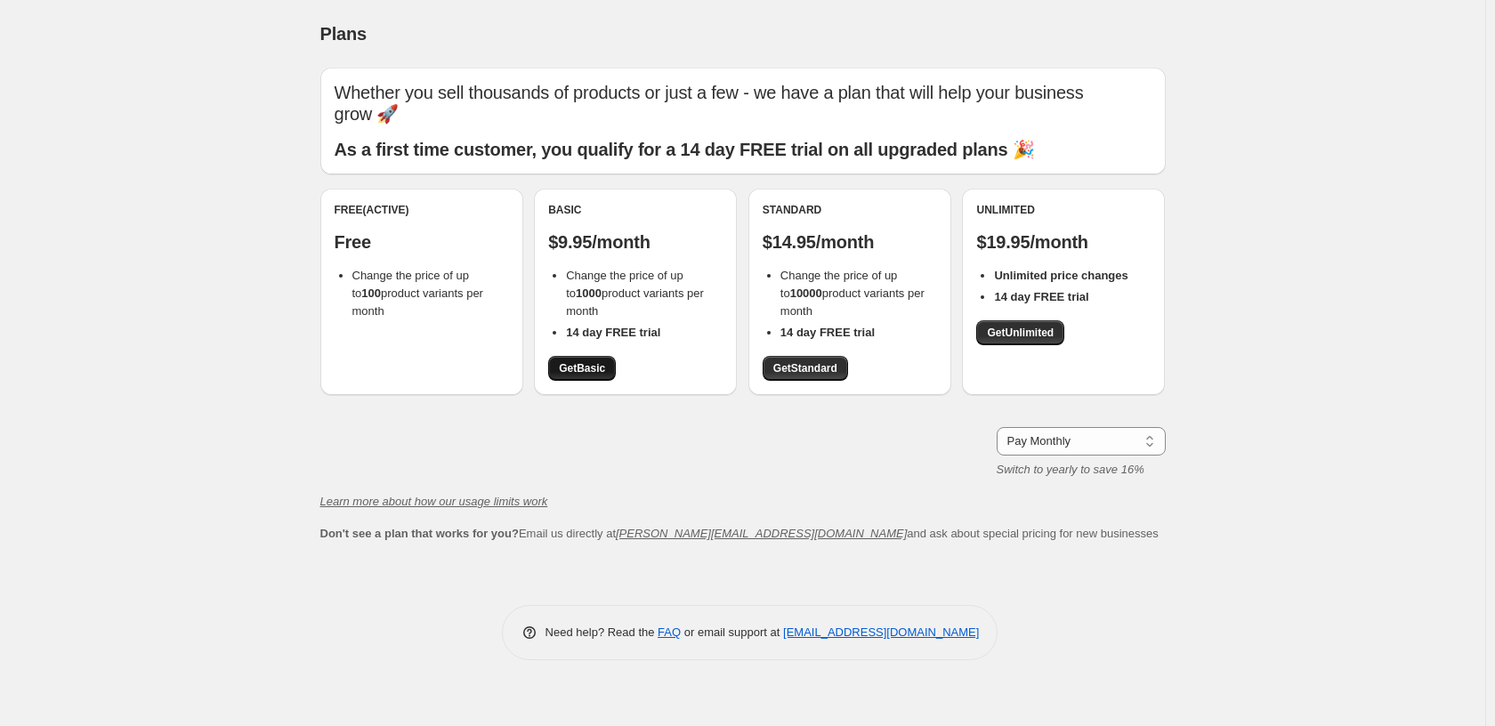
click at [579, 373] on span "Get Basic" at bounding box center [582, 368] width 46 height 14
click at [830, 377] on link "Get Standard" at bounding box center [805, 368] width 85 height 25
